Goal: Obtain resource: Download file/media

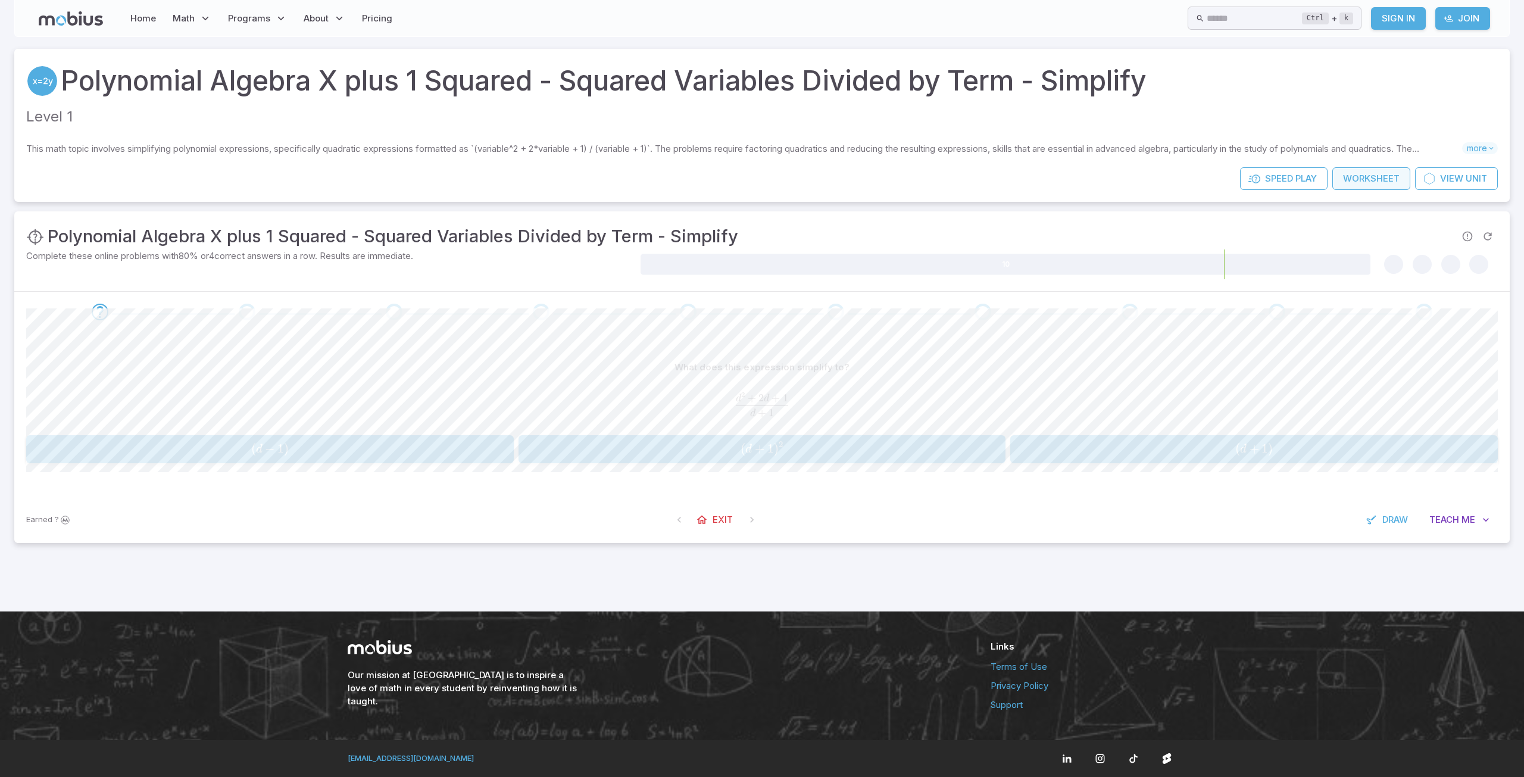
click at [1373, 174] on link "Worksheet" at bounding box center [1371, 178] width 78 height 23
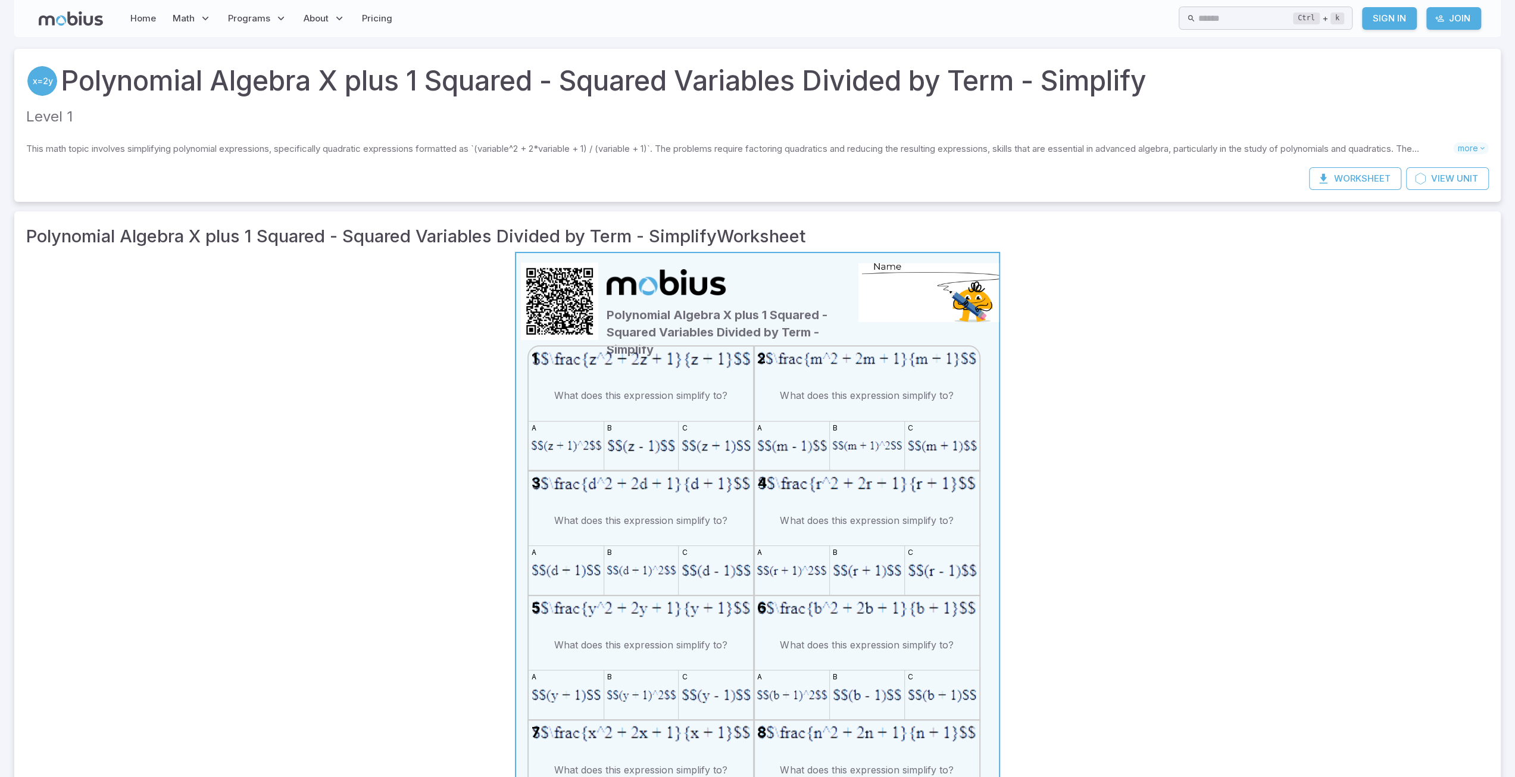
click at [759, 589] on icon at bounding box center [758, 594] width 76 height 76
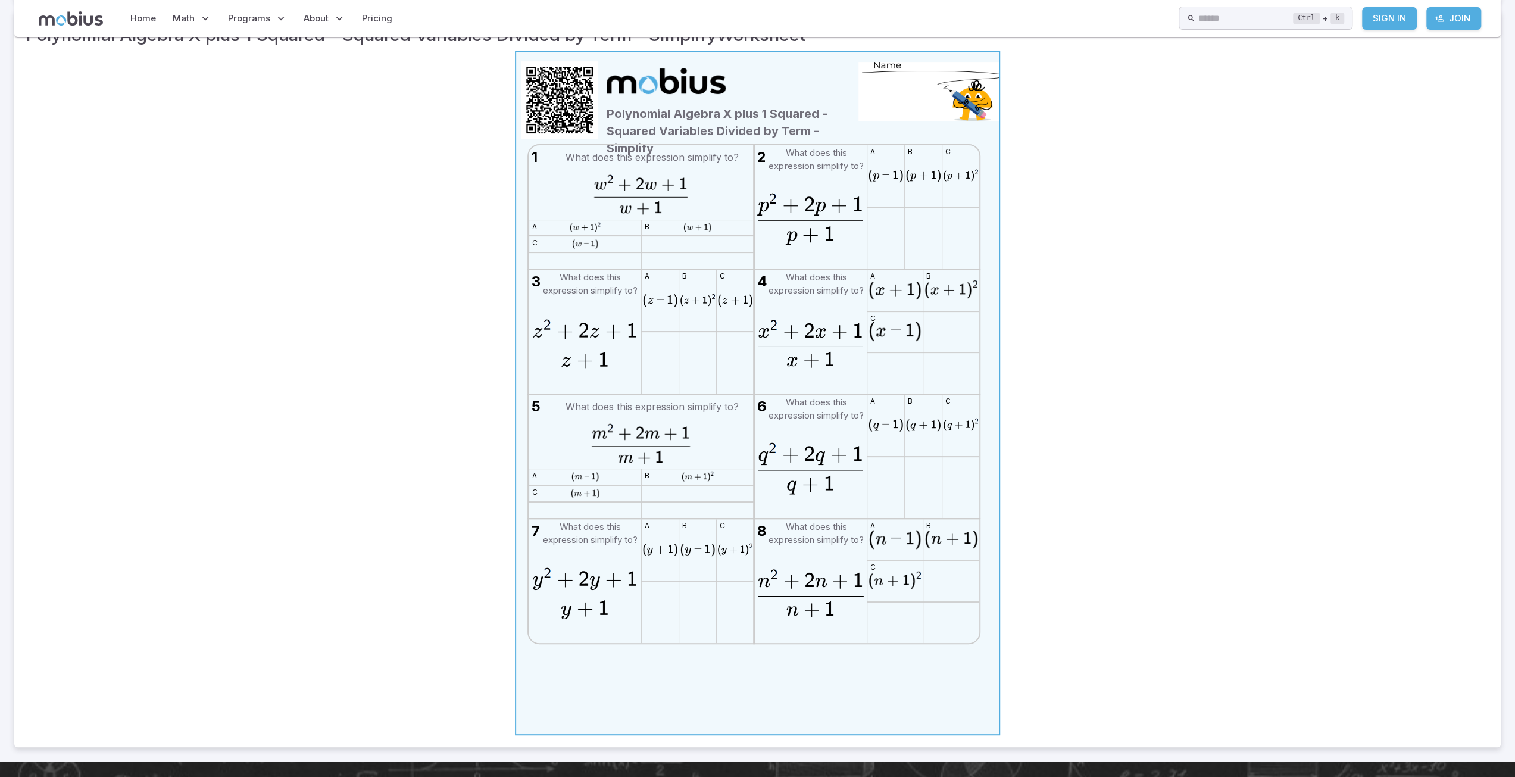
scroll to position [238, 0]
